Goal: Task Accomplishment & Management: Manage account settings

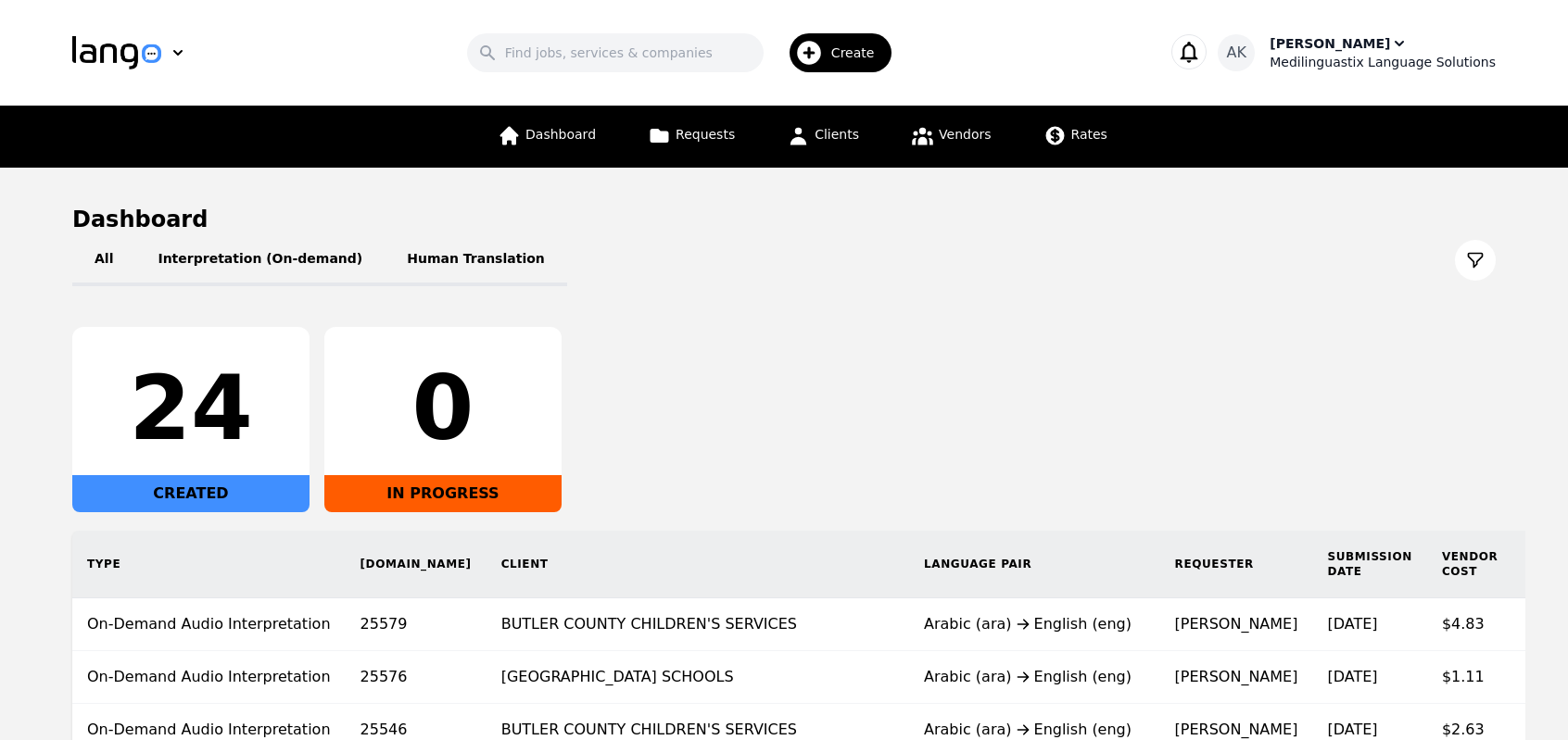
click at [1327, 54] on div "Medilinguastix Language Solutions" at bounding box center [1382, 62] width 226 height 19
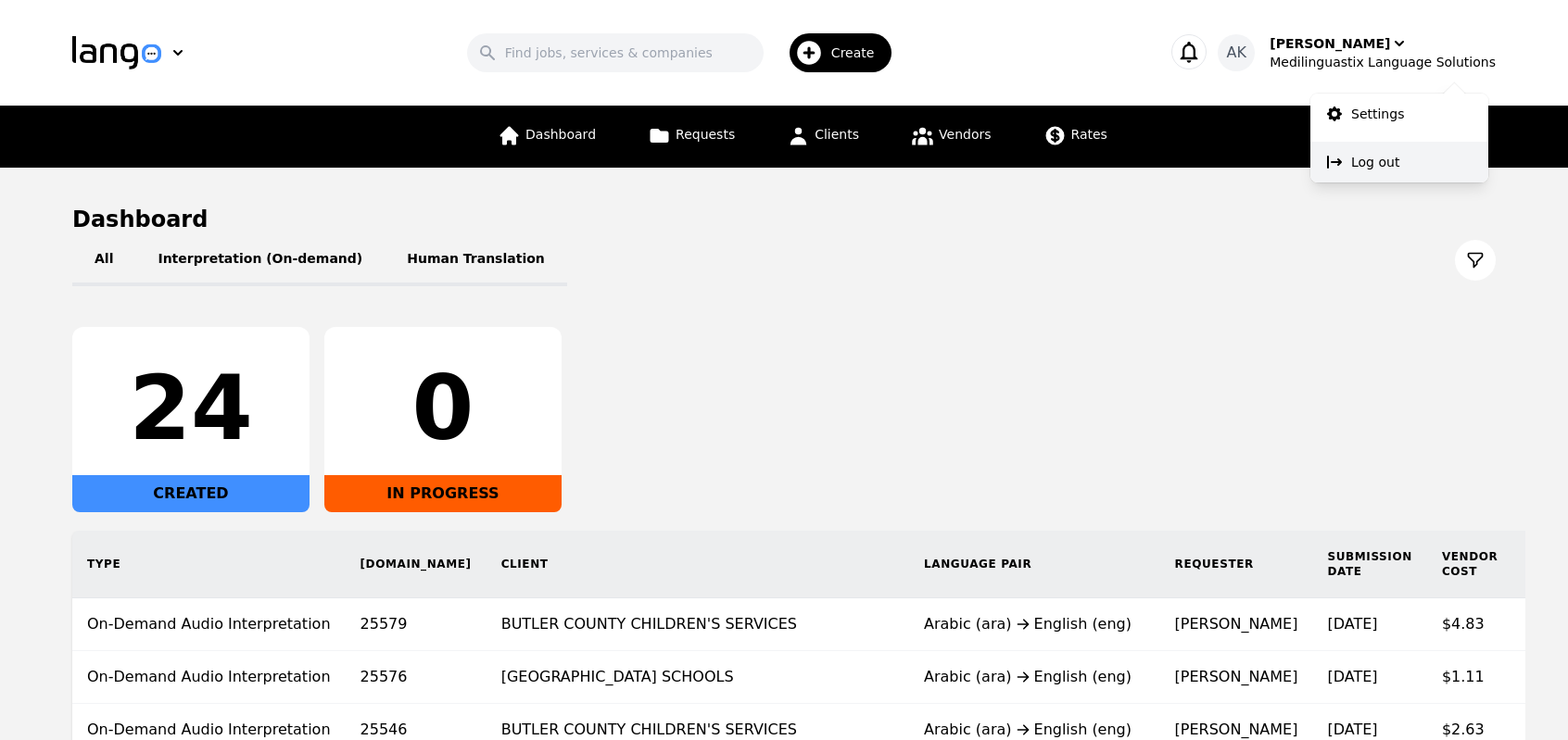
click at [1360, 161] on p "Log out" at bounding box center [1374, 162] width 48 height 19
